Goal: Find specific page/section: Find specific page/section

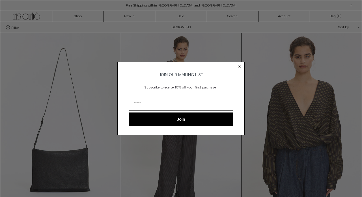
click at [240, 65] on circle "Close dialog" at bounding box center [239, 66] width 5 height 5
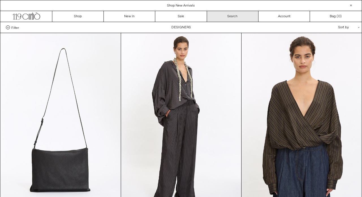
click at [250, 16] on link "Search" at bounding box center [232, 16] width 51 height 11
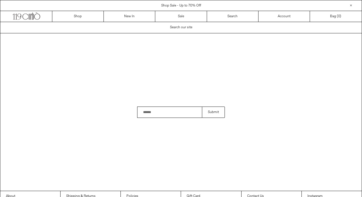
click at [158, 114] on input "Search" at bounding box center [169, 112] width 65 height 11
type input "**********"
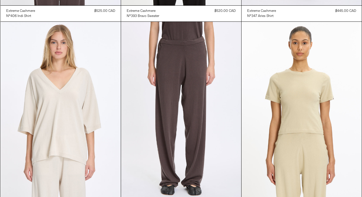
scroll to position [445, 0]
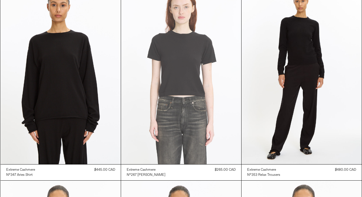
scroll to position [290, 0]
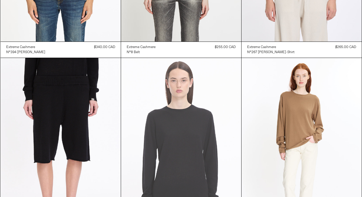
scroll to position [220, 0]
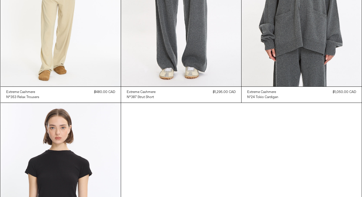
scroll to position [581, 0]
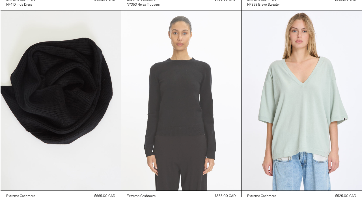
scroll to position [491, 0]
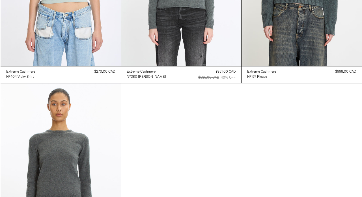
scroll to position [617, 0]
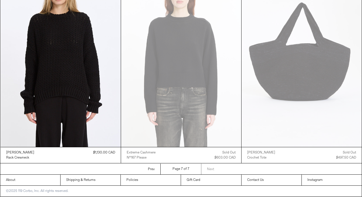
scroll to position [501, 0]
